Goal: Obtain resource: Download file/media

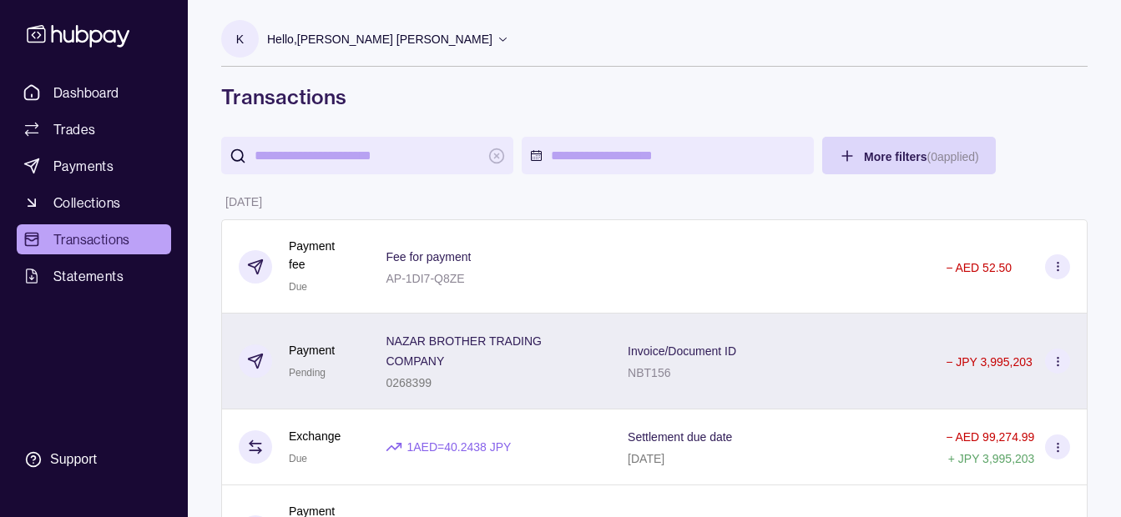
click at [486, 343] on p "NAZAR BROTHER TRADING COMPANY" at bounding box center [463, 351] width 155 height 33
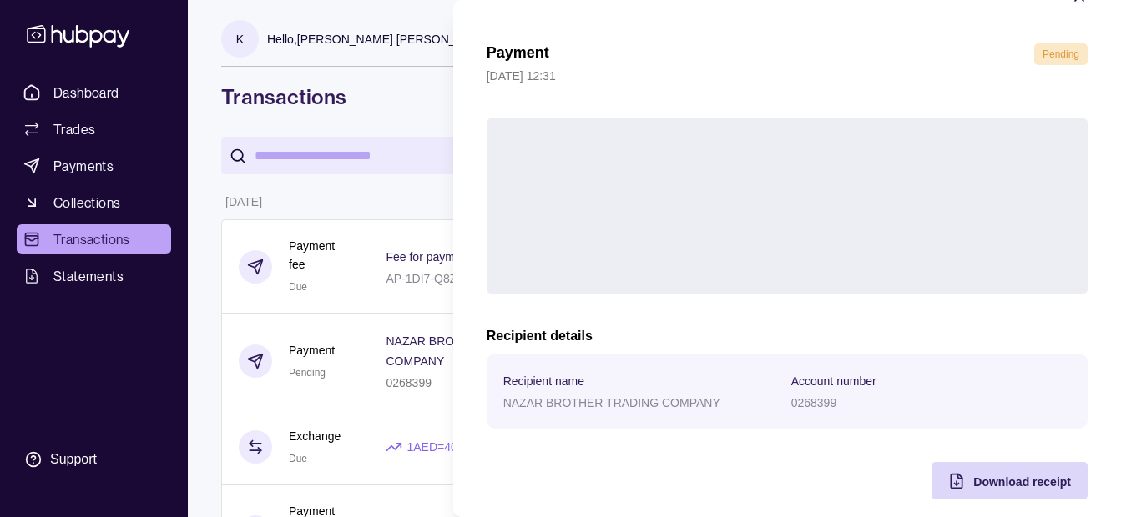
scroll to position [61, 0]
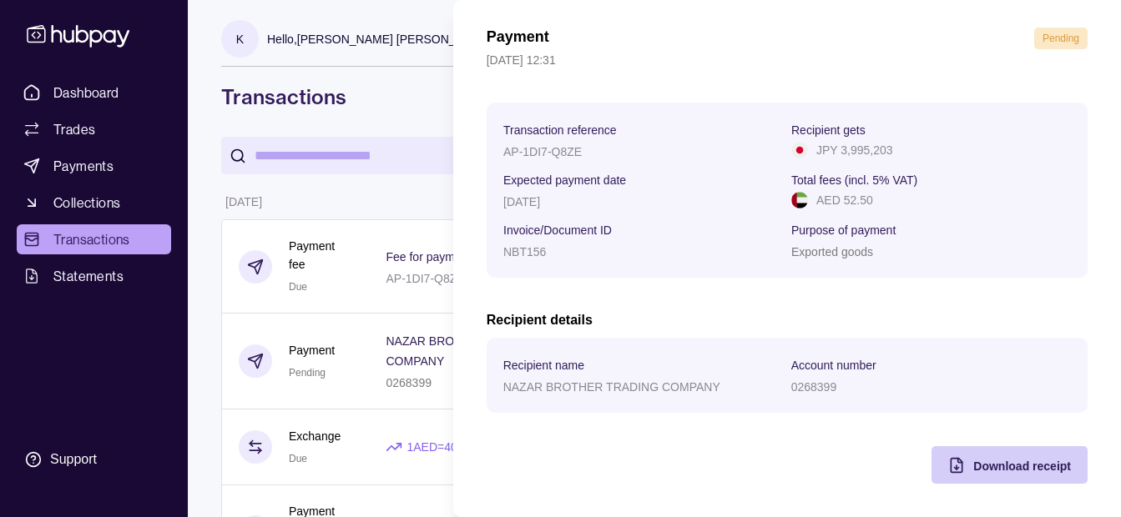
click at [973, 461] on span "Download receipt" at bounding box center [1022, 466] width 98 height 13
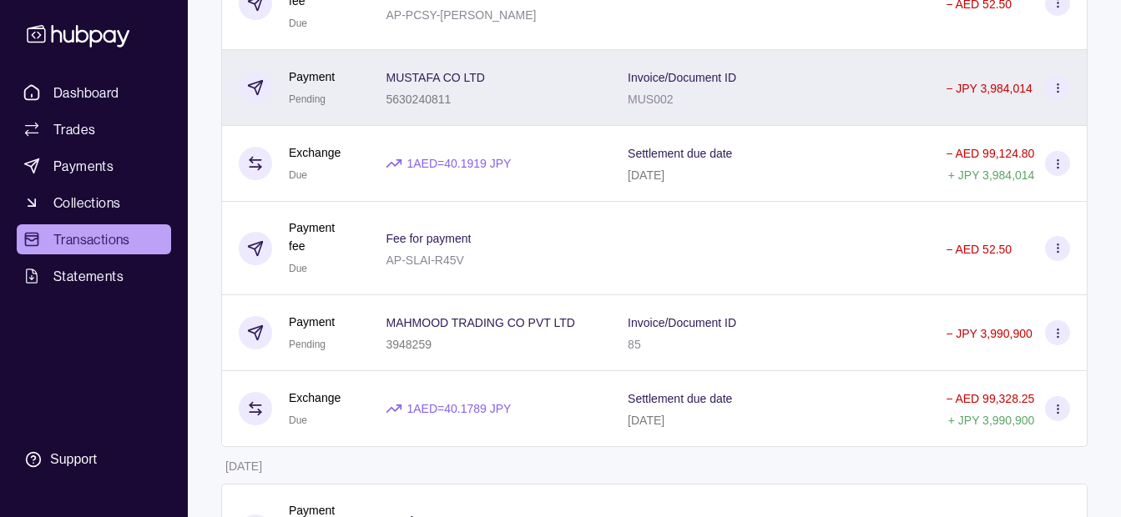
scroll to position [1002, 0]
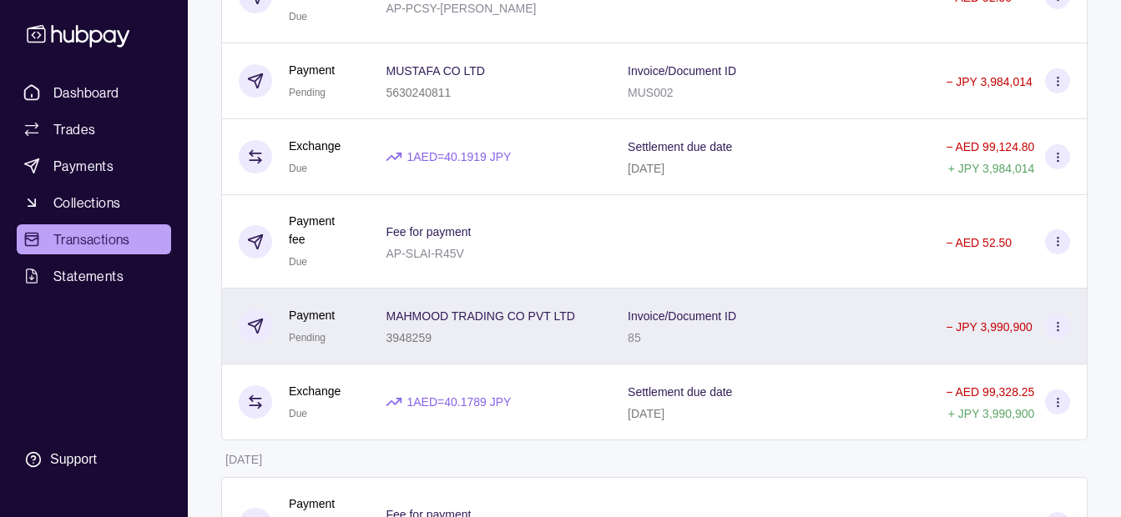
click at [595, 305] on div "MAHMOOD TRADING CO PVT LTD 3948259" at bounding box center [490, 327] width 242 height 76
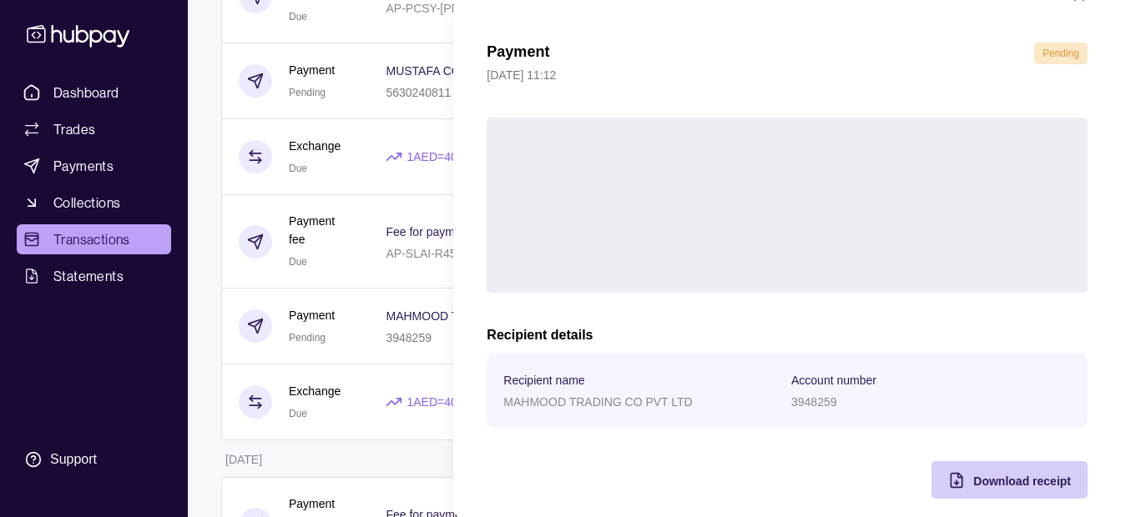
scroll to position [61, 0]
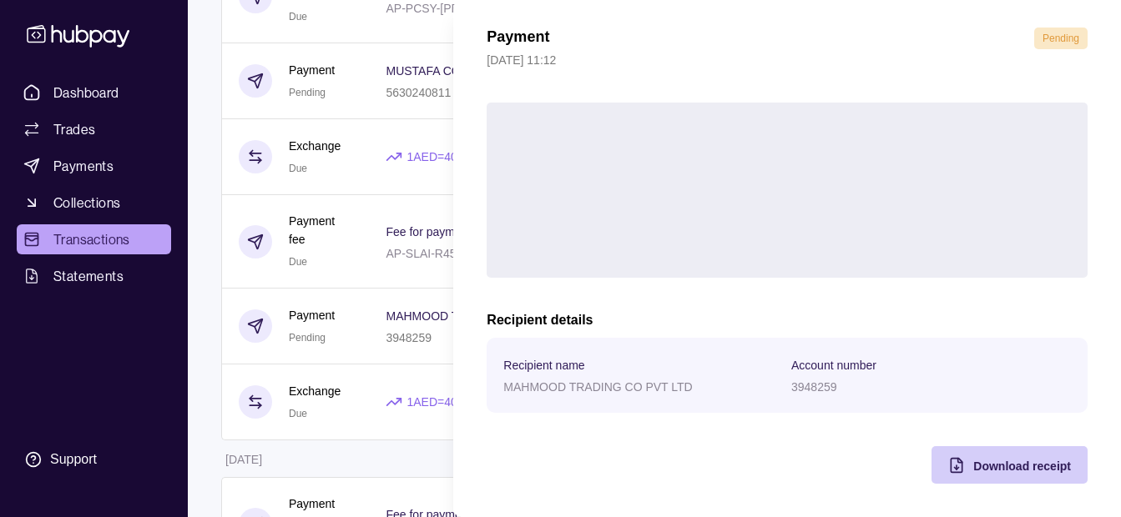
click at [960, 463] on div "Download receipt" at bounding box center [997, 466] width 148 height 38
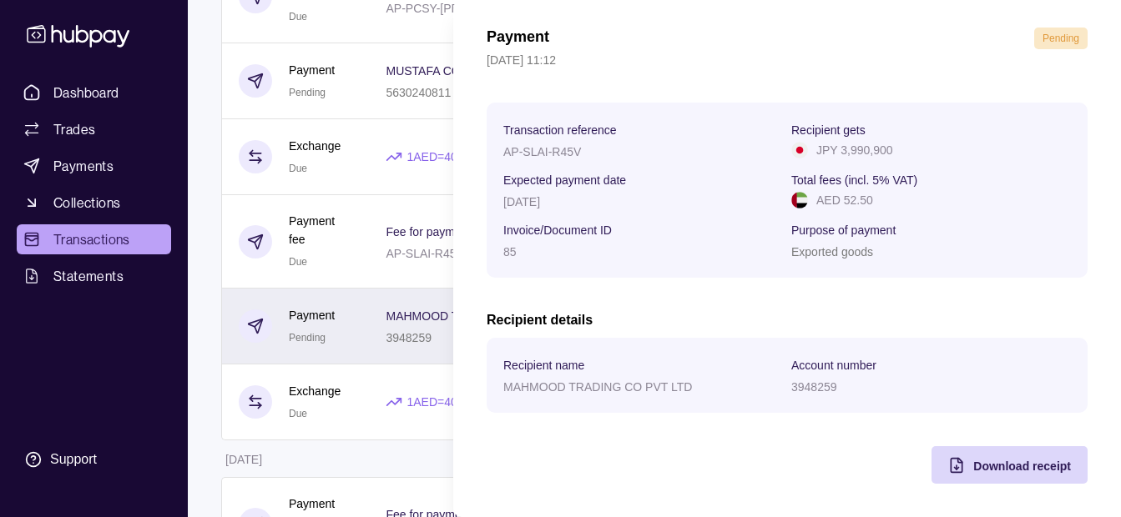
click at [343, 340] on html "Dashboard Trades Payments Collections Transactions Statements Support K Hello, …" at bounding box center [560, 16] width 1121 height 2037
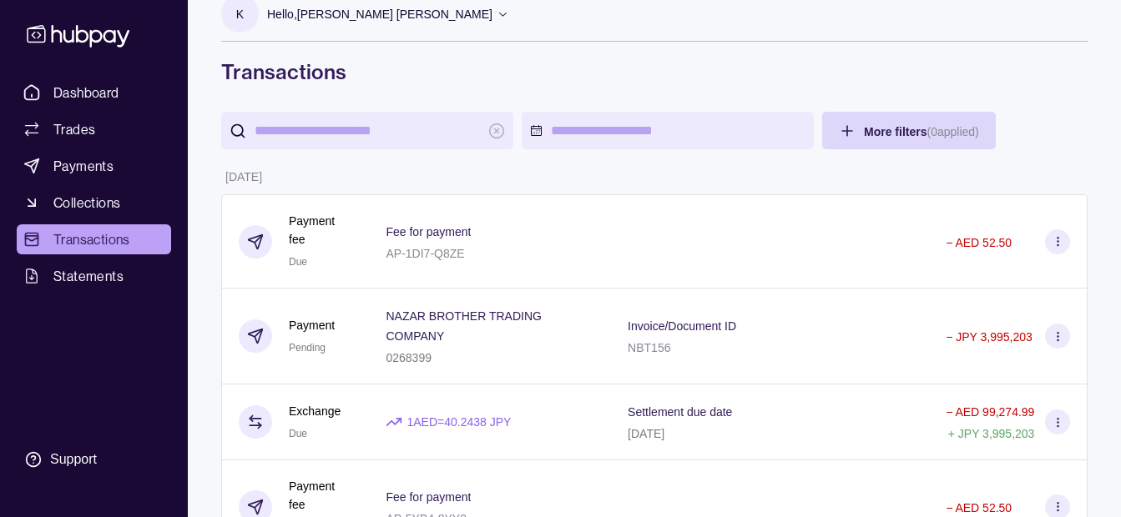
scroll to position [0, 0]
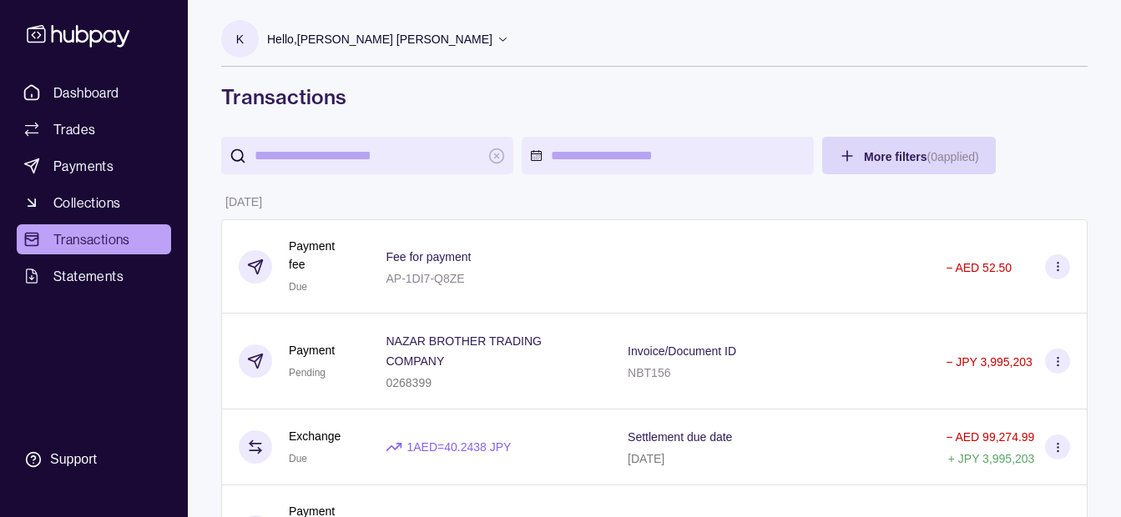
click at [376, 28] on div "Hello, [PERSON_NAME] [PERSON_NAME]" at bounding box center [388, 39] width 242 height 35
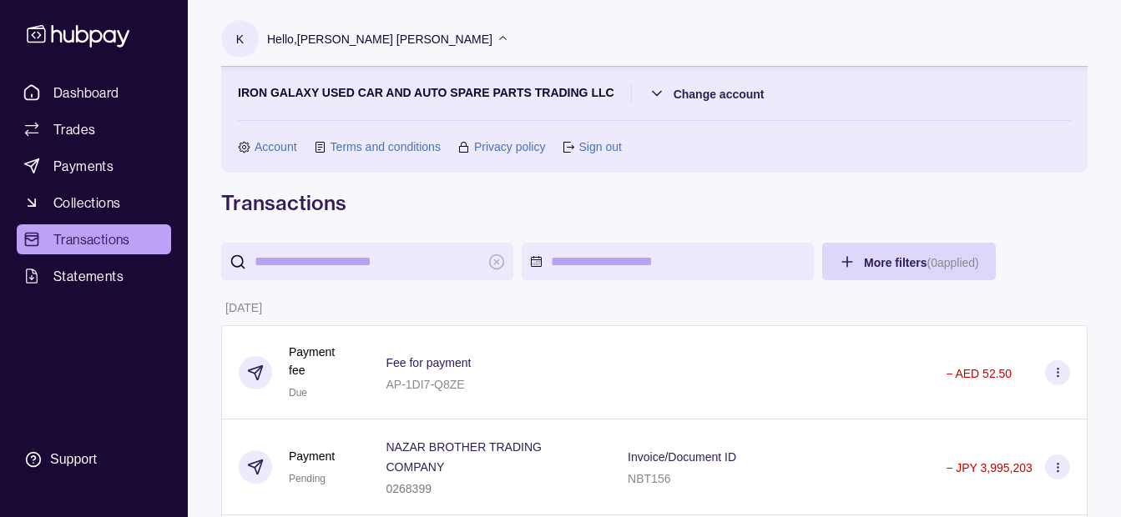
click at [719, 106] on section "IRON GALAXY USED CAR AND AUTO SPARE PARTS TRADING LLC Change account Account Te…" at bounding box center [654, 119] width 833 height 73
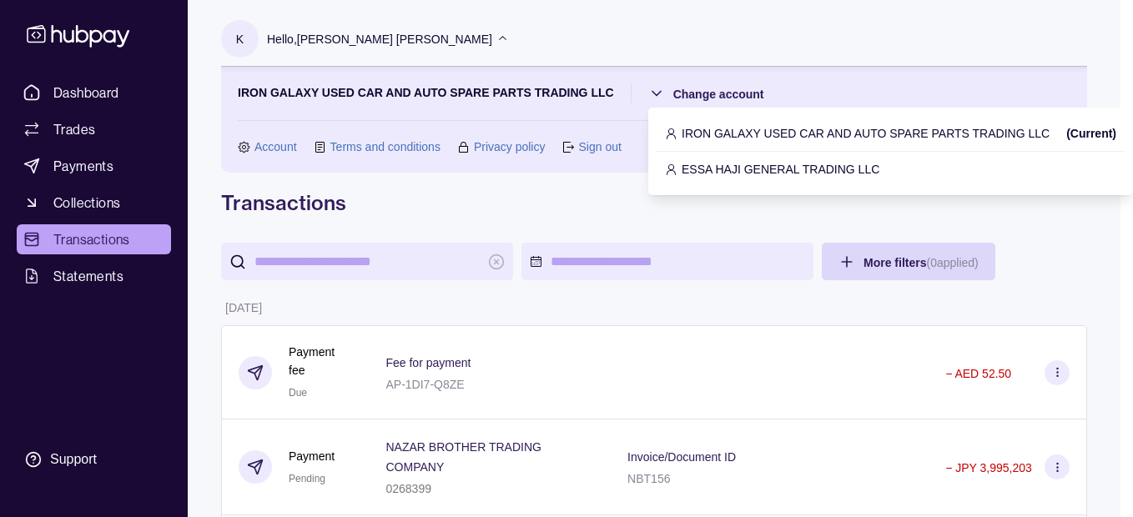
click at [748, 163] on p "ESSA HAJI GENERAL TRADING LLC" at bounding box center [781, 169] width 198 height 18
